Goal: Task Accomplishment & Management: Manage account settings

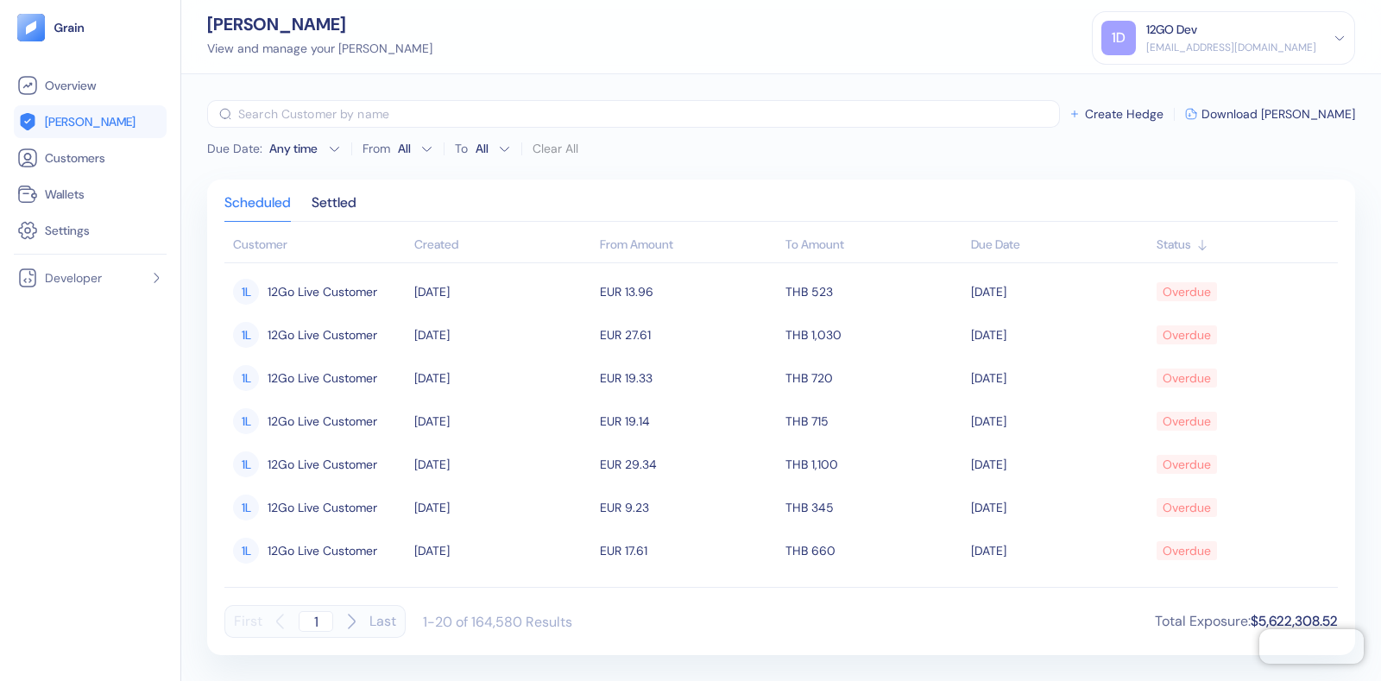
scroll to position [107, 0]
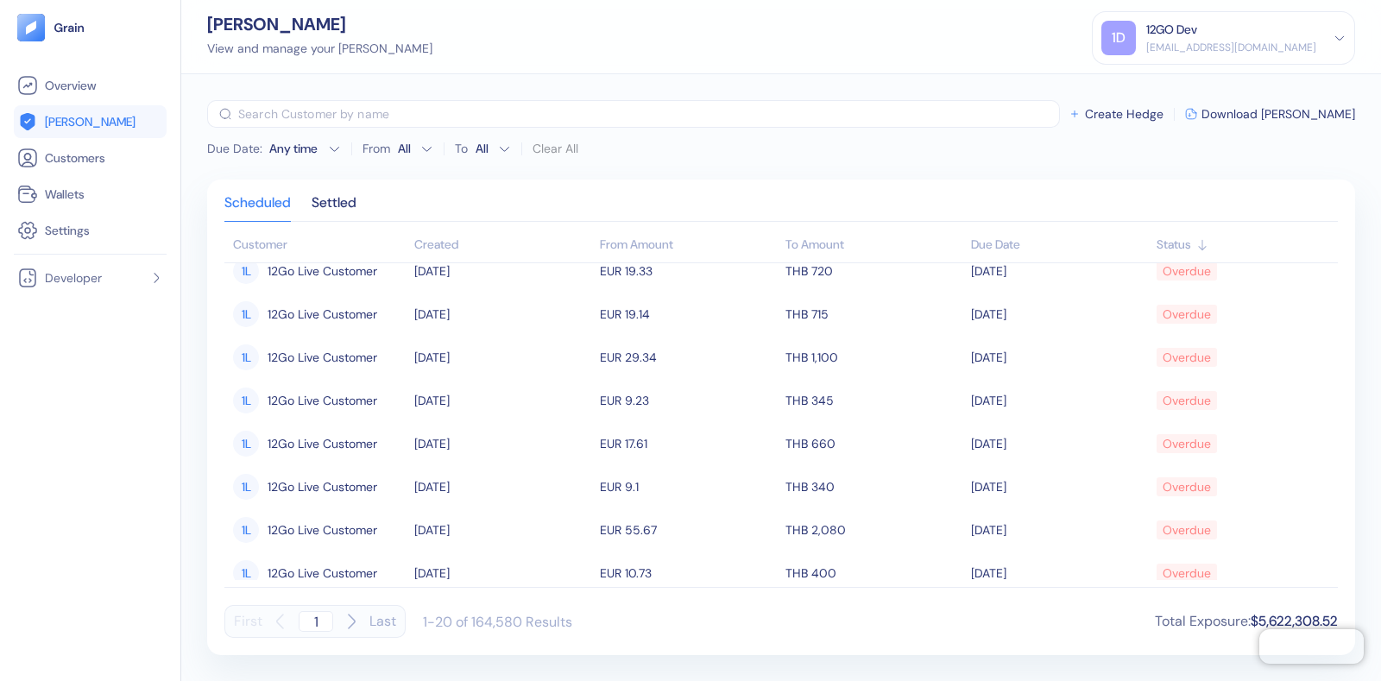
click at [1235, 42] on div "[EMAIL_ADDRESS][DOMAIN_NAME]" at bounding box center [1231, 48] width 170 height 16
click at [1135, 88] on div "Sign Out" at bounding box center [1147, 86] width 47 height 18
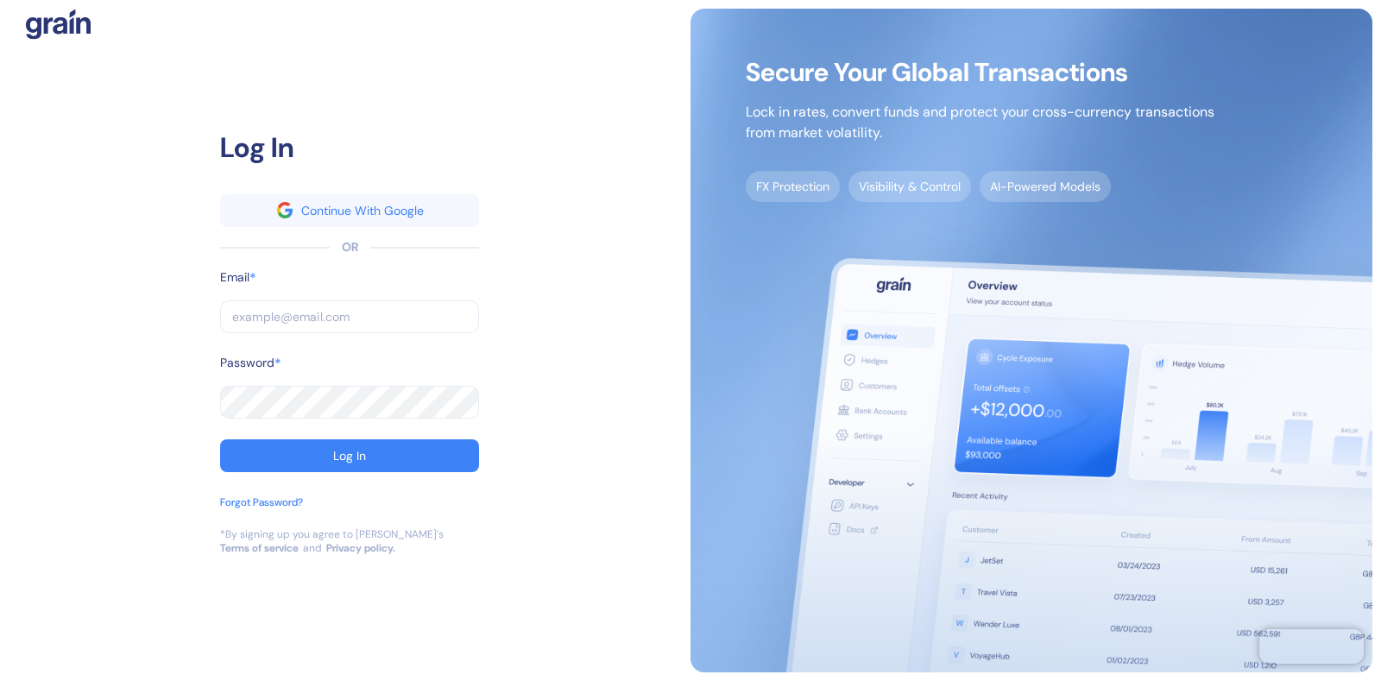
click at [306, 314] on input "text" at bounding box center [349, 316] width 259 height 33
type input "dev+travelier@grainfinance.co"
